Goal: Find specific page/section: Find specific page/section

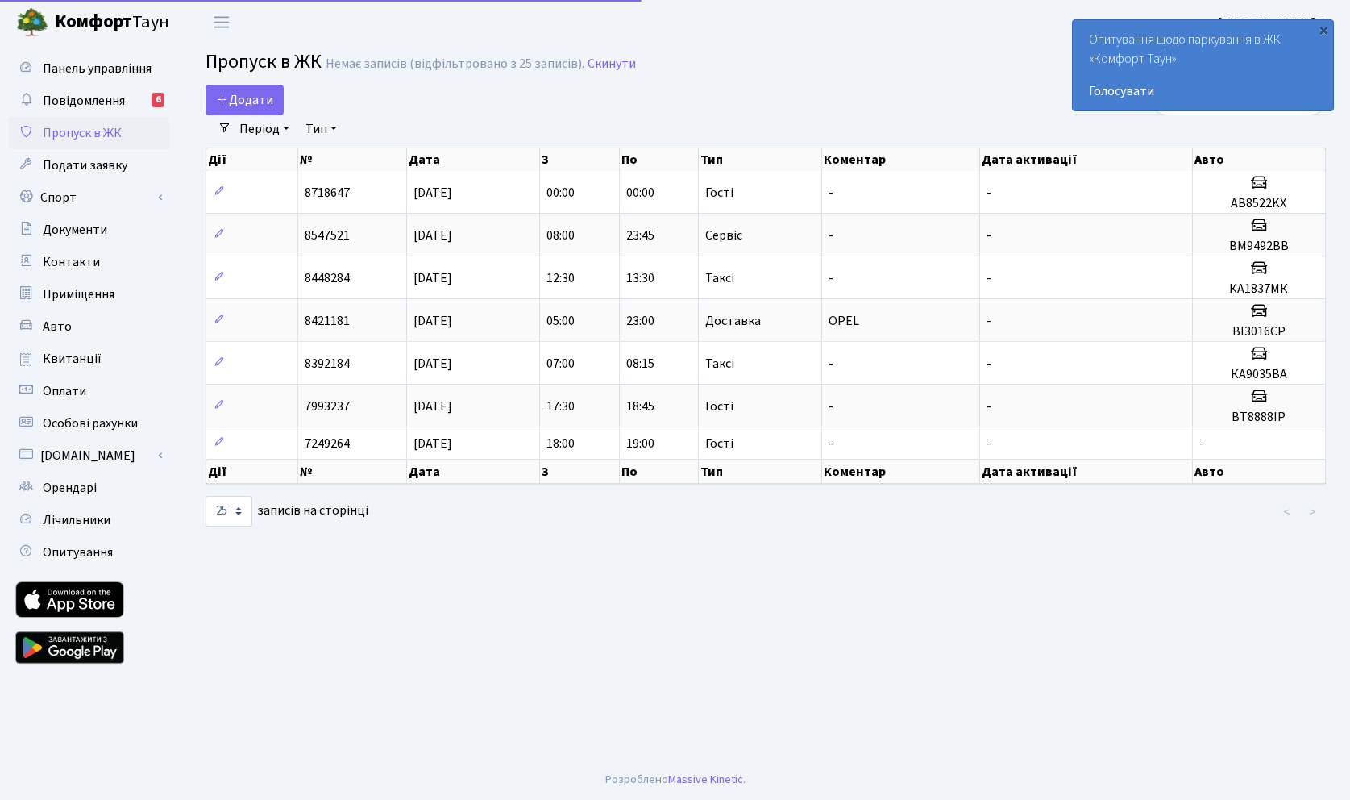
select select "25"
click at [118, 73] on span "Панель управління" at bounding box center [97, 69] width 109 height 18
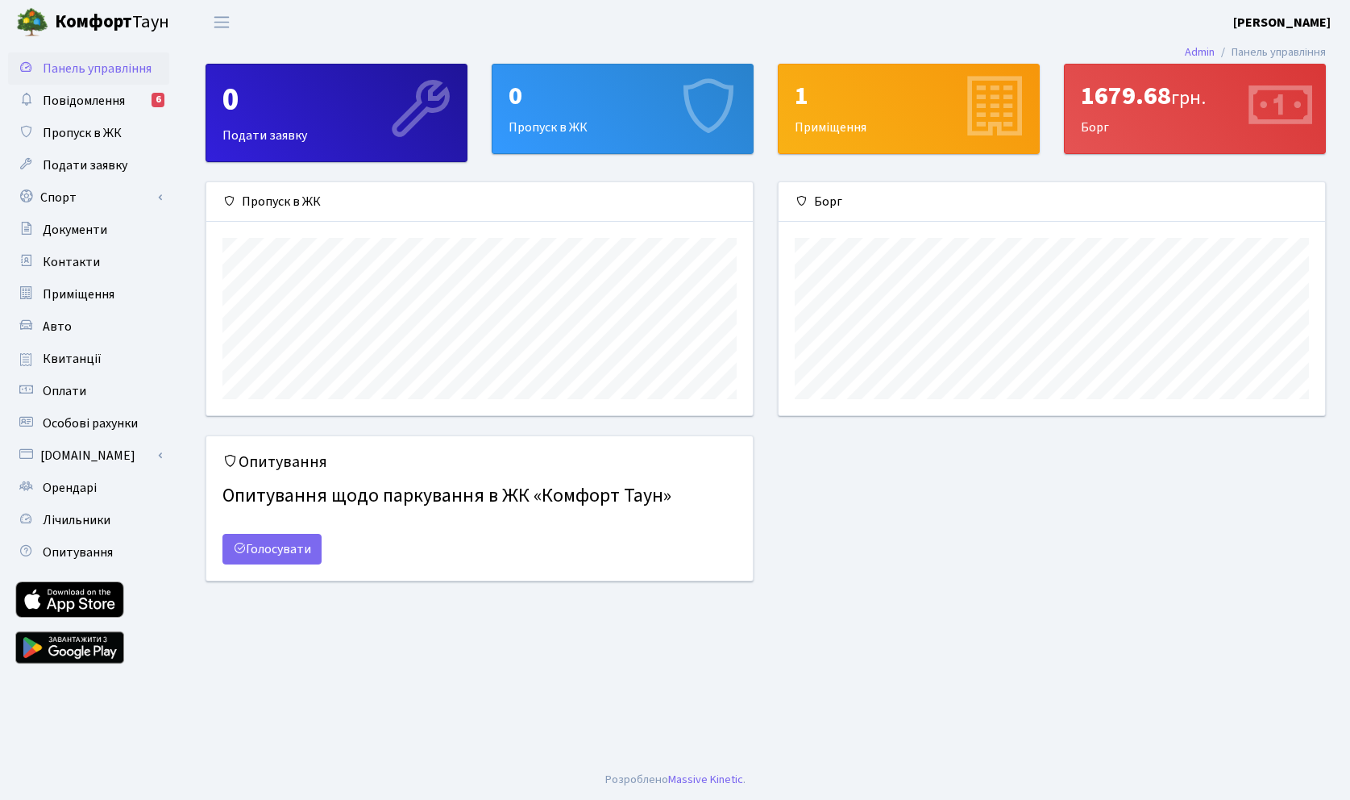
scroll to position [233, 546]
drag, startPoint x: 1169, startPoint y: 96, endPoint x: 1082, endPoint y: 95, distance: 87.1
click at [1082, 95] on div "1679.68 грн." at bounding box center [1195, 96] width 228 height 31
copy div "1679.68"
